Goal: Task Accomplishment & Management: Use online tool/utility

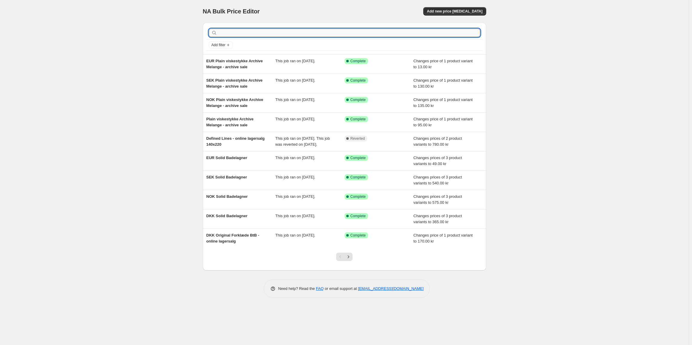
click at [279, 35] on input "text" at bounding box center [349, 33] width 262 height 8
type input "l"
type input "forklæde"
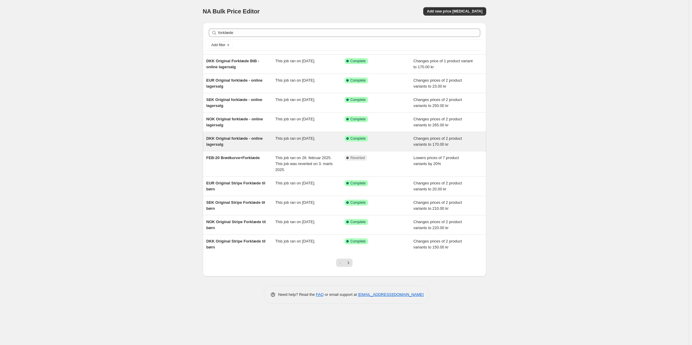
click at [236, 140] on span "DKK Original forklæde - online lagersalg" at bounding box center [234, 141] width 56 height 10
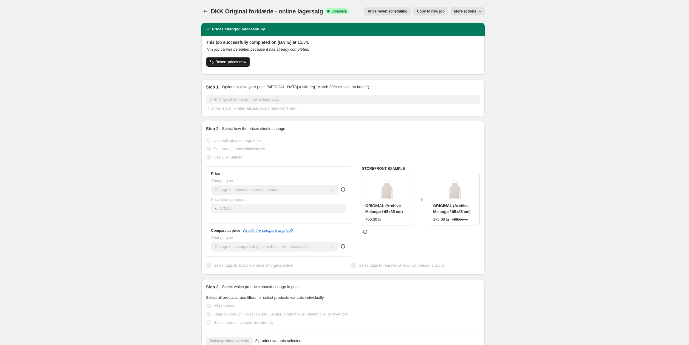
click at [238, 65] on button "Revert prices now" at bounding box center [228, 62] width 44 height 10
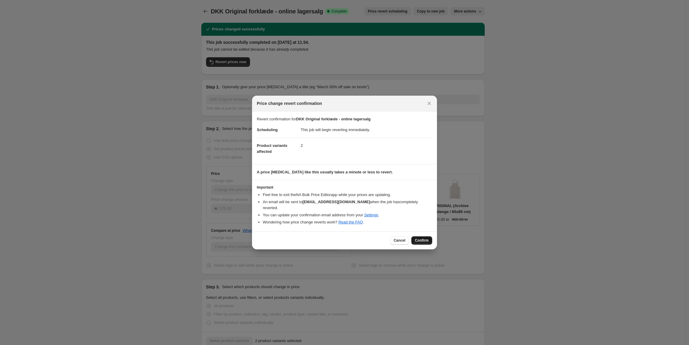
click at [416, 236] on button "Confirm" at bounding box center [421, 240] width 21 height 8
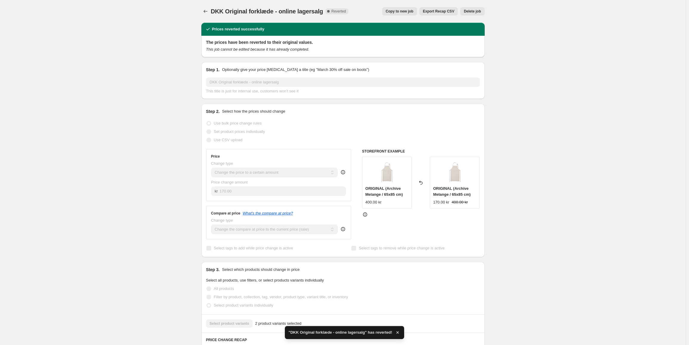
click at [206, 18] on div "DKK Original forklæde - online lagersalg. This page is ready DKK Original forkl…" at bounding box center [342, 11] width 283 height 23
click at [208, 12] on icon "Price change jobs" at bounding box center [205, 11] width 6 height 6
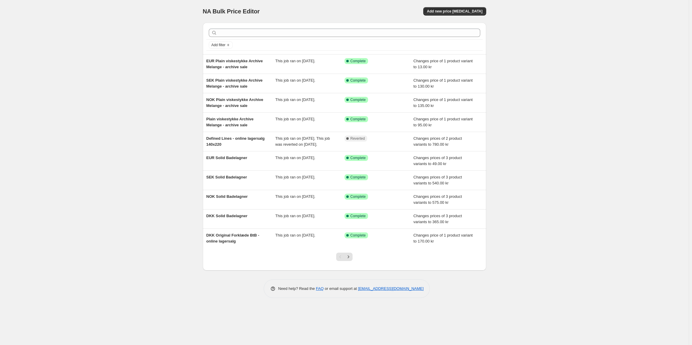
click at [251, 26] on div at bounding box center [344, 32] width 276 height 13
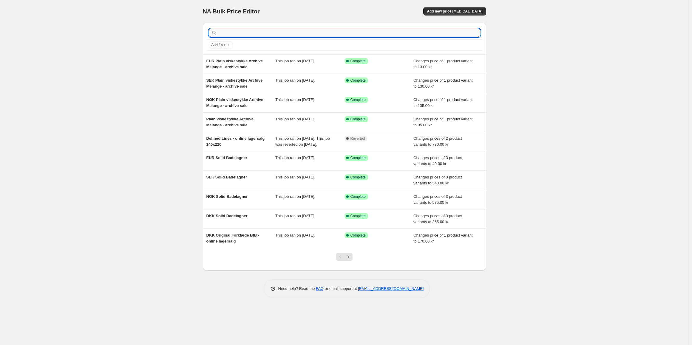
click at [254, 35] on input "text" at bounding box center [349, 33] width 262 height 8
type input "forklæde"
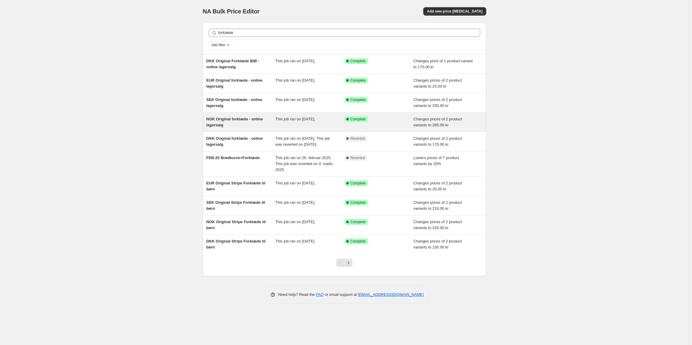
click at [236, 121] on span "NOK Original forklæde - online lagersalg" at bounding box center [234, 122] width 57 height 10
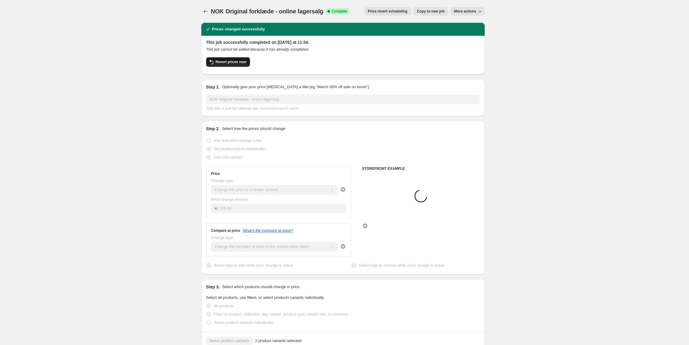
click at [219, 59] on button "Revert prices now" at bounding box center [228, 62] width 44 height 10
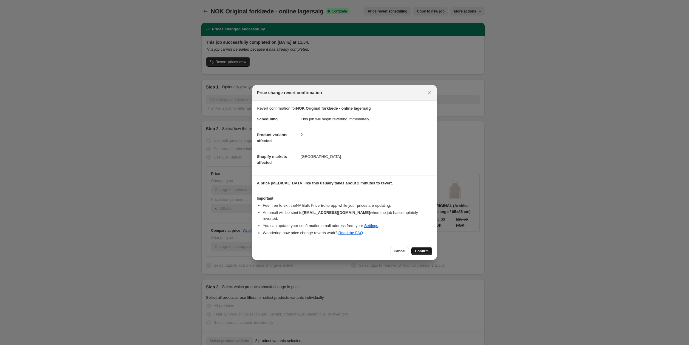
drag, startPoint x: 434, startPoint y: 252, endPoint x: 431, endPoint y: 252, distance: 3.6
click at [434, 252] on div "Cancel Confirm" at bounding box center [344, 251] width 185 height 18
click at [424, 250] on span "Confirm" at bounding box center [422, 251] width 14 height 5
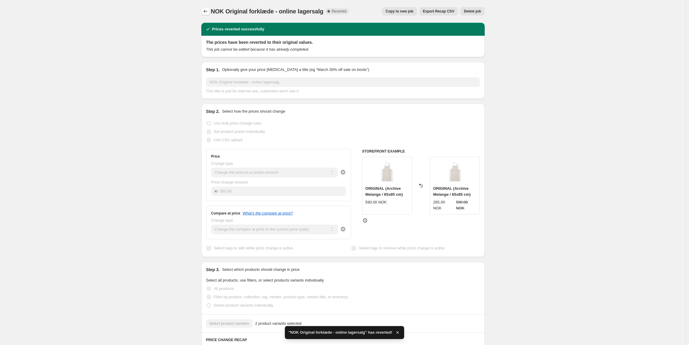
click at [207, 11] on icon "Price change jobs" at bounding box center [205, 11] width 6 height 6
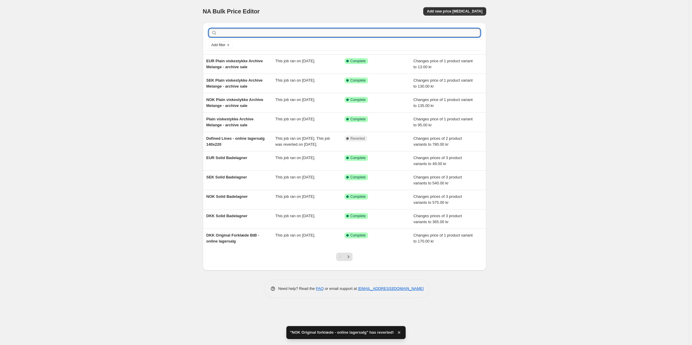
click at [238, 34] on input "text" at bounding box center [349, 33] width 262 height 8
type input "forklæde"
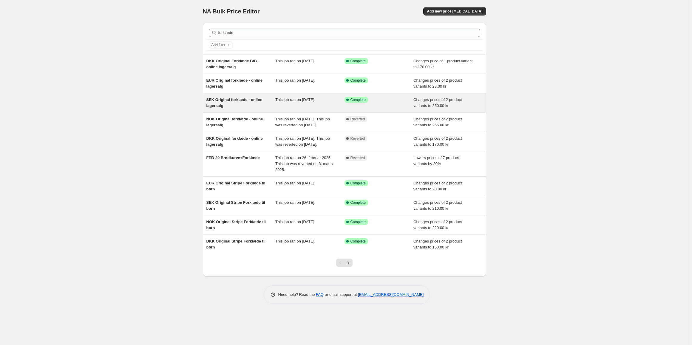
click at [236, 106] on div "SEK Original forklæde - online lagersalg" at bounding box center [240, 103] width 69 height 12
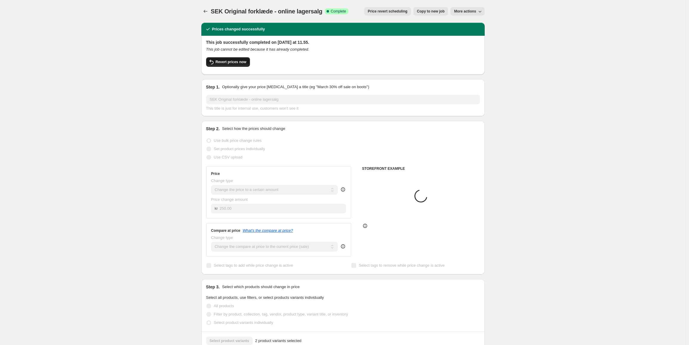
click at [239, 61] on span "Revert prices now" at bounding box center [231, 62] width 31 height 5
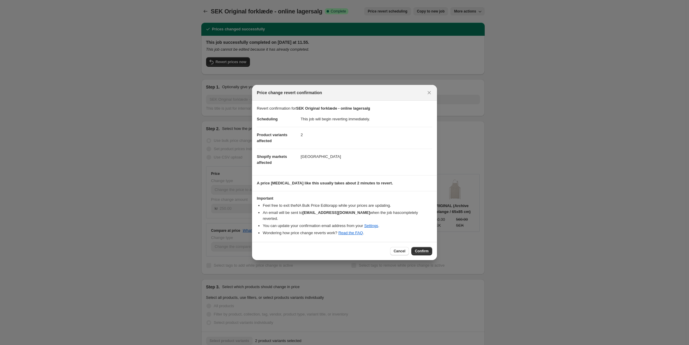
click at [422, 244] on div "Cancel Confirm" at bounding box center [344, 251] width 185 height 18
click at [423, 249] on span "Confirm" at bounding box center [422, 251] width 14 height 5
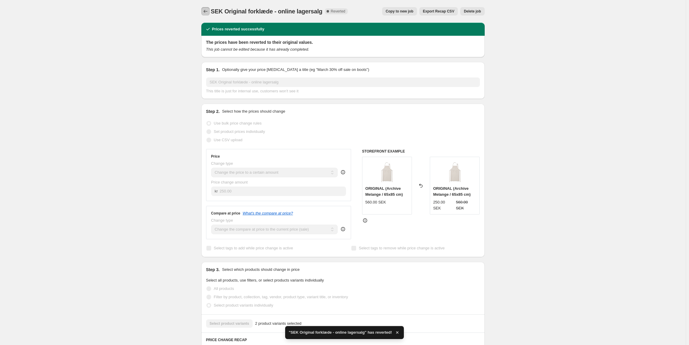
click at [208, 13] on icon "Price change jobs" at bounding box center [205, 11] width 6 height 6
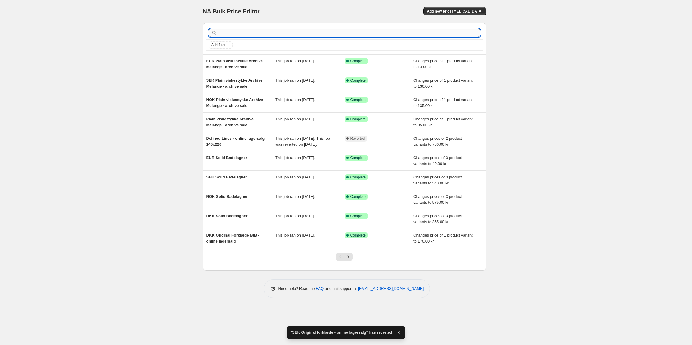
click at [250, 32] on input "text" at bounding box center [349, 33] width 262 height 8
type input "forklæde"
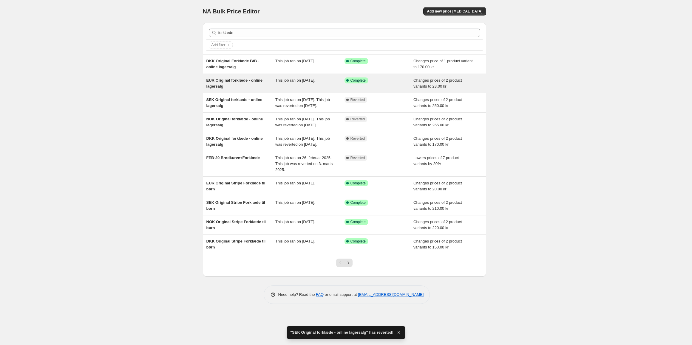
click at [235, 85] on div "EUR Original forklæde - online lagersalg" at bounding box center [240, 84] width 69 height 12
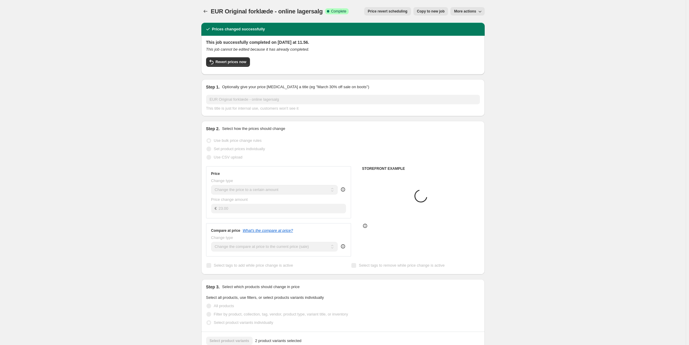
click at [226, 70] on div "This job successfully completed on 3. september 2025 at 11.56. This job cannot …" at bounding box center [342, 55] width 283 height 39
click at [227, 62] on span "Revert prices now" at bounding box center [231, 62] width 31 height 5
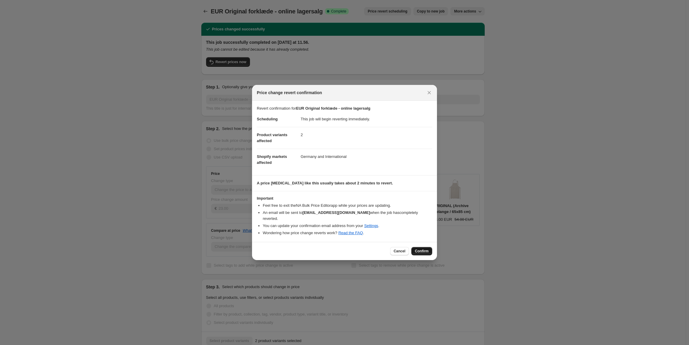
click at [416, 249] on span "Confirm" at bounding box center [422, 251] width 14 height 5
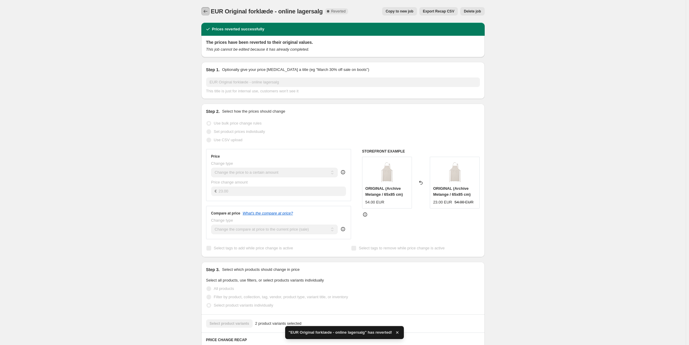
click at [207, 12] on icon "Price change jobs" at bounding box center [205, 11] width 6 height 6
